Goal: Navigation & Orientation: Find specific page/section

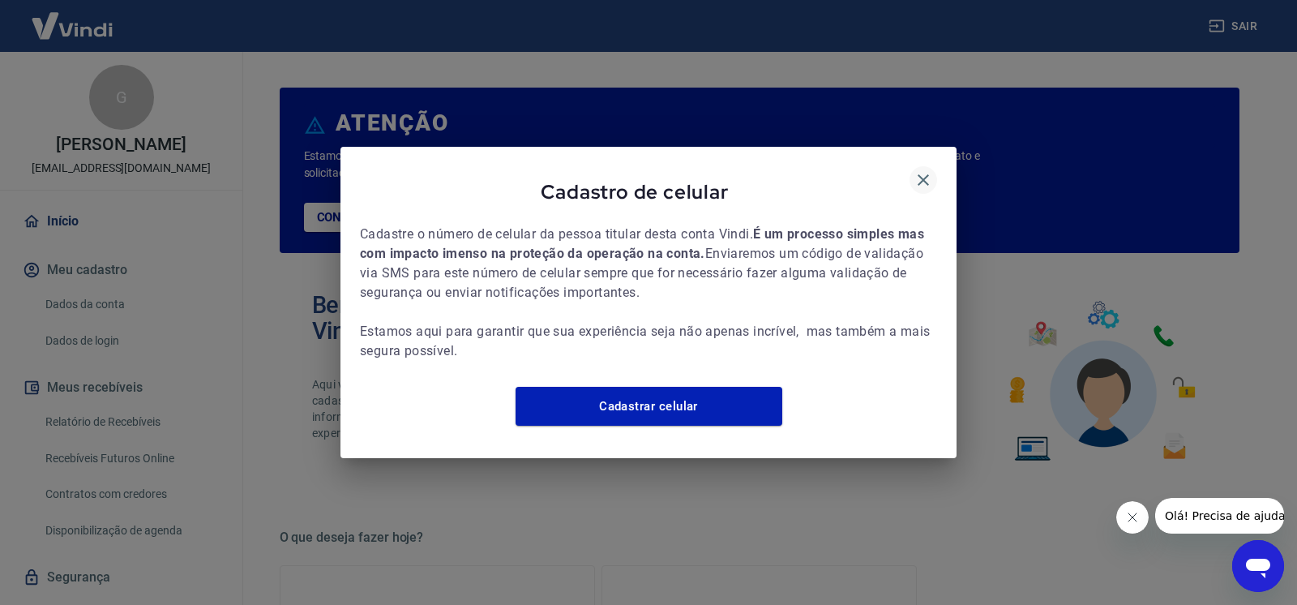
click at [929, 174] on icon "button" at bounding box center [923, 179] width 19 height 19
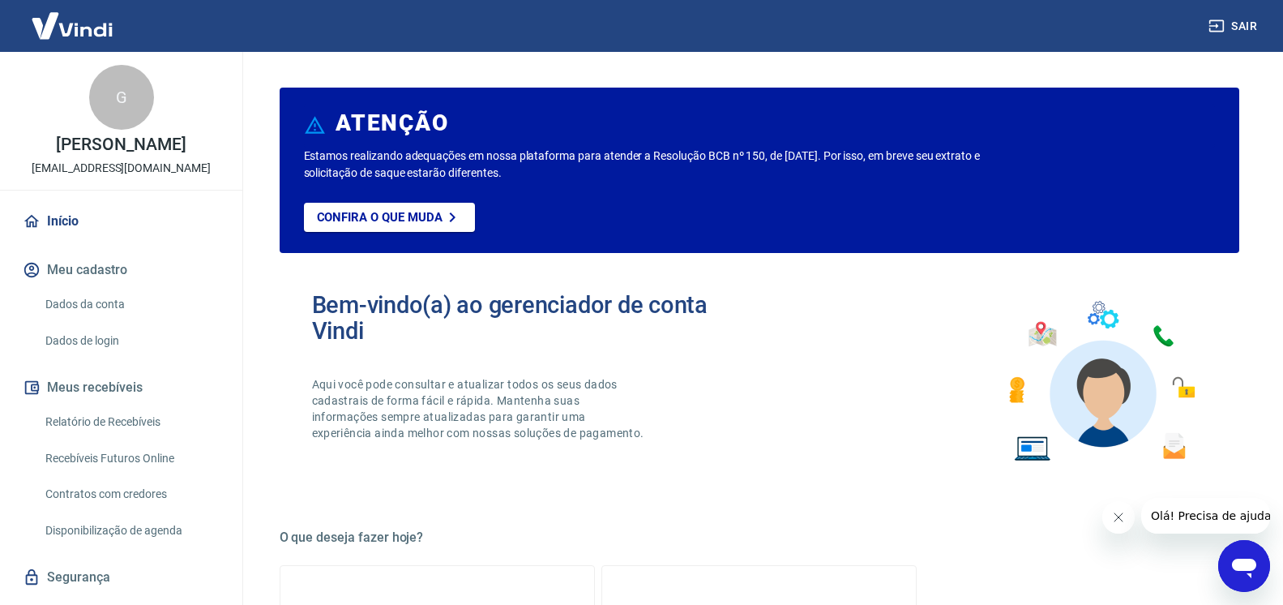
click at [1129, 525] on button "Fechar mensagem da empresa" at bounding box center [1118, 517] width 32 height 32
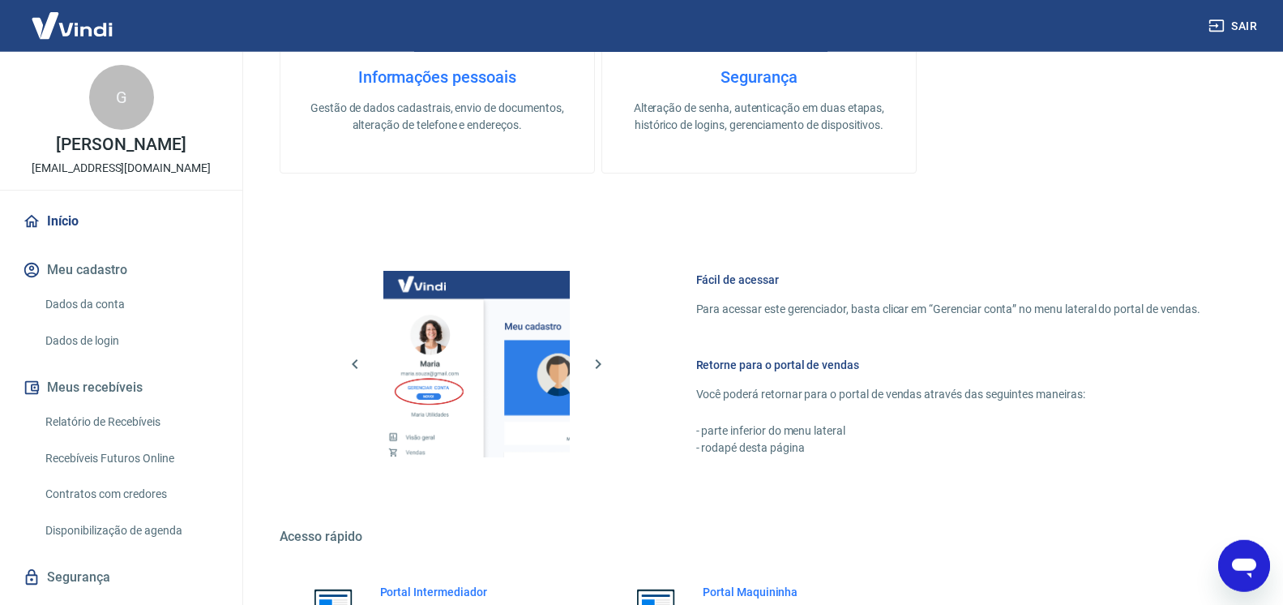
scroll to position [827, 0]
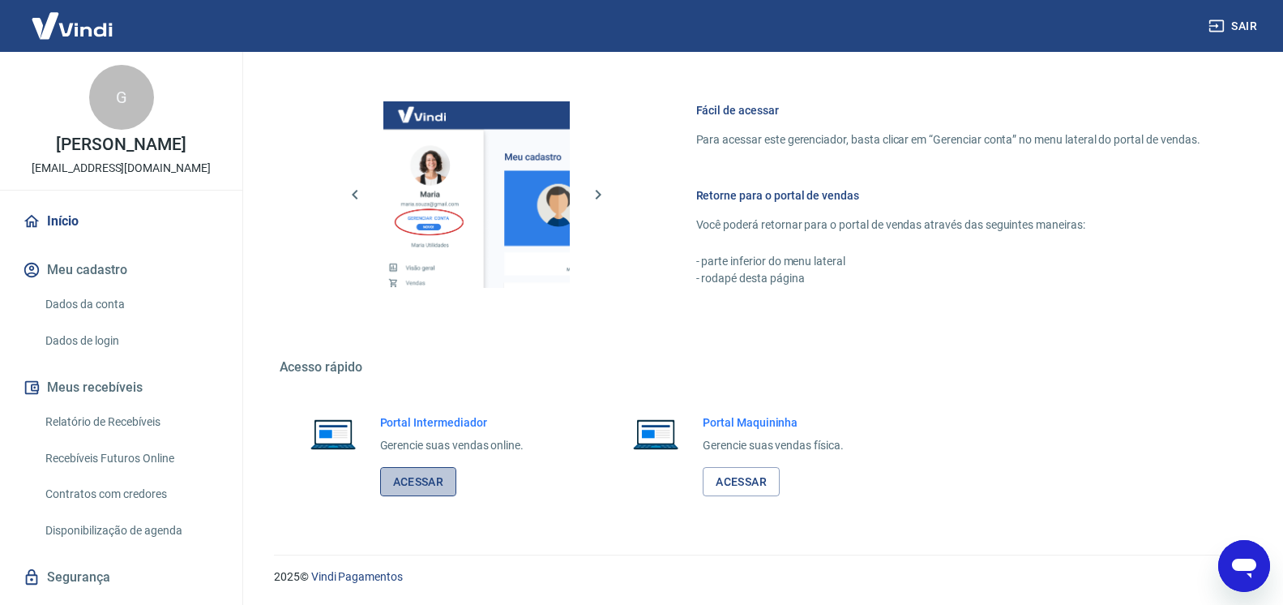
click at [437, 481] on link "Acessar" at bounding box center [418, 482] width 77 height 30
